Goal: Transaction & Acquisition: Purchase product/service

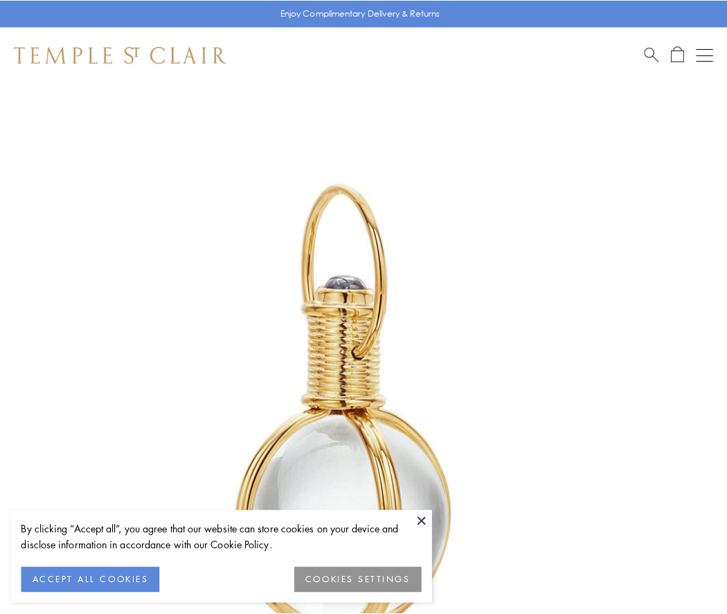
scroll to position [361, 0]
